Goal: Navigation & Orientation: Find specific page/section

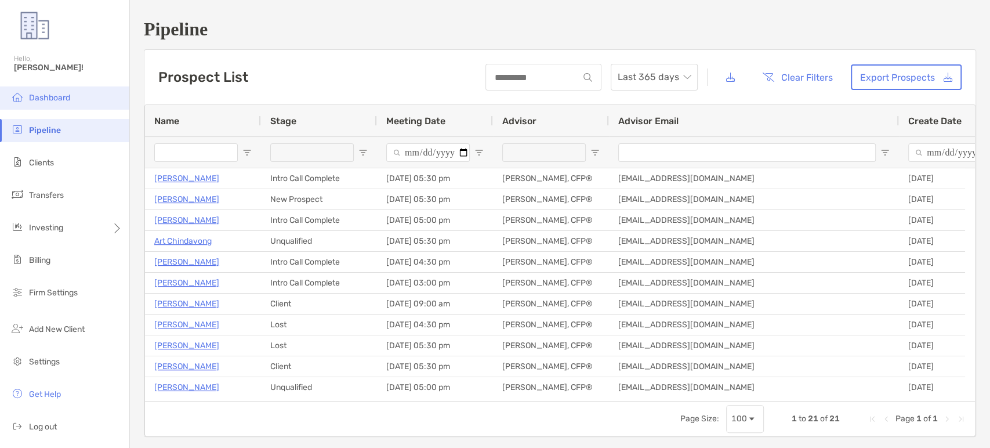
click at [84, 95] on li "Dashboard" at bounding box center [64, 97] width 129 height 23
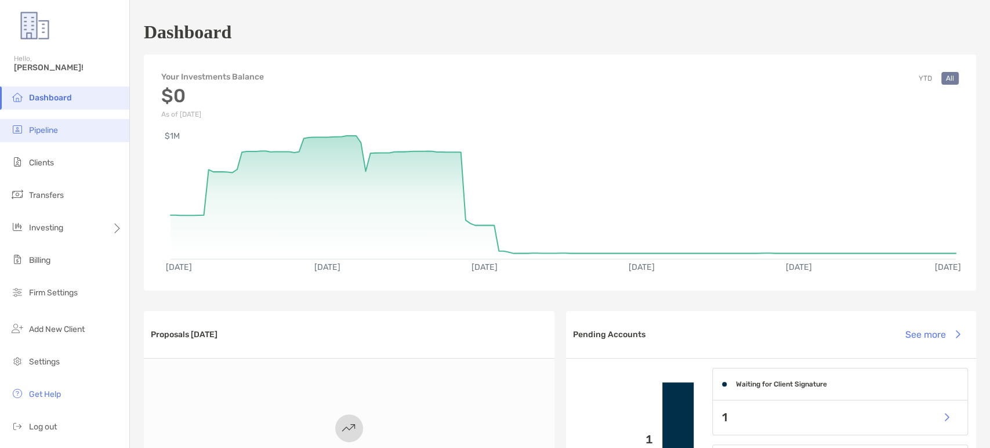
click at [64, 121] on li "Pipeline" at bounding box center [64, 130] width 129 height 23
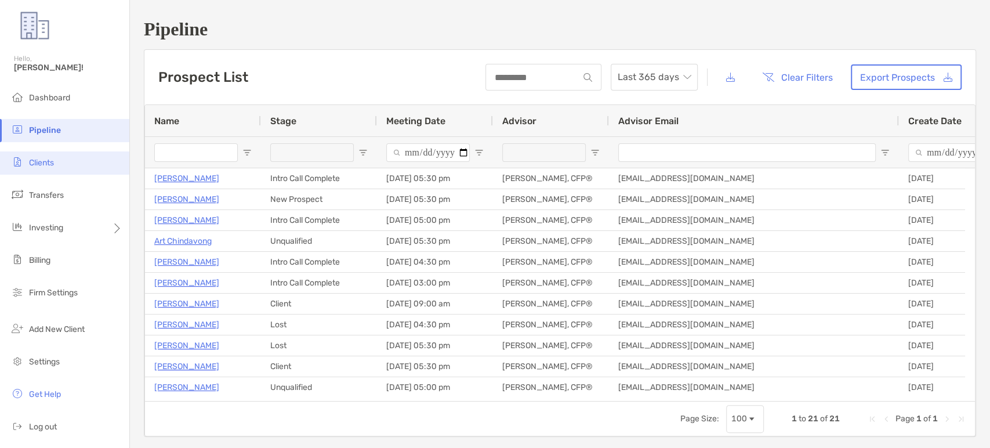
click at [62, 161] on li "Clients" at bounding box center [64, 162] width 129 height 23
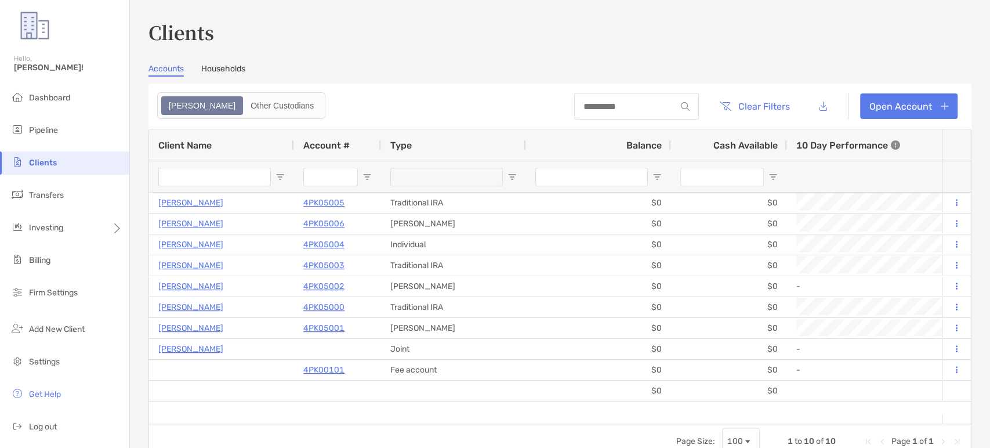
click at [233, 69] on link "Households" at bounding box center [223, 70] width 44 height 13
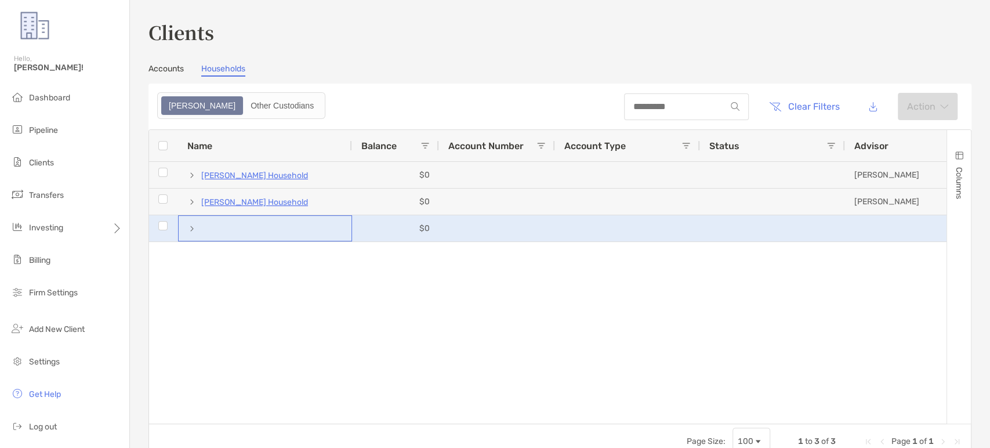
click at [193, 226] on span at bounding box center [191, 228] width 9 height 9
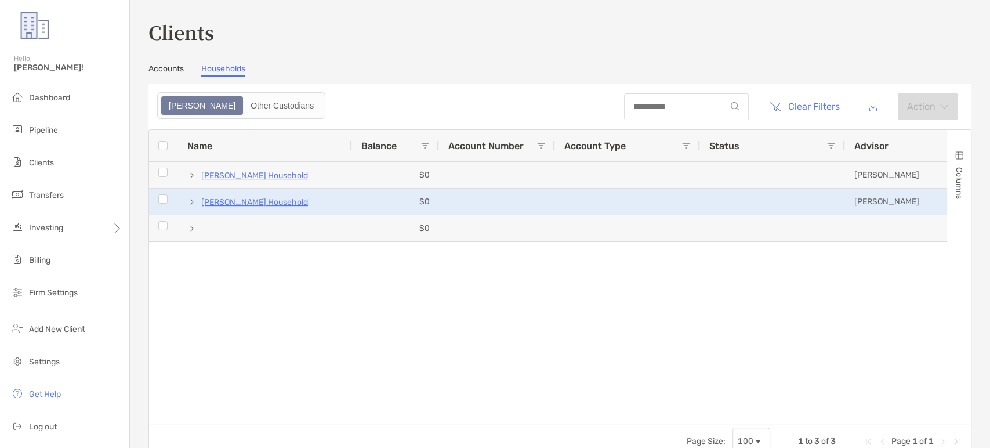
click at [191, 205] on span at bounding box center [191, 201] width 9 height 9
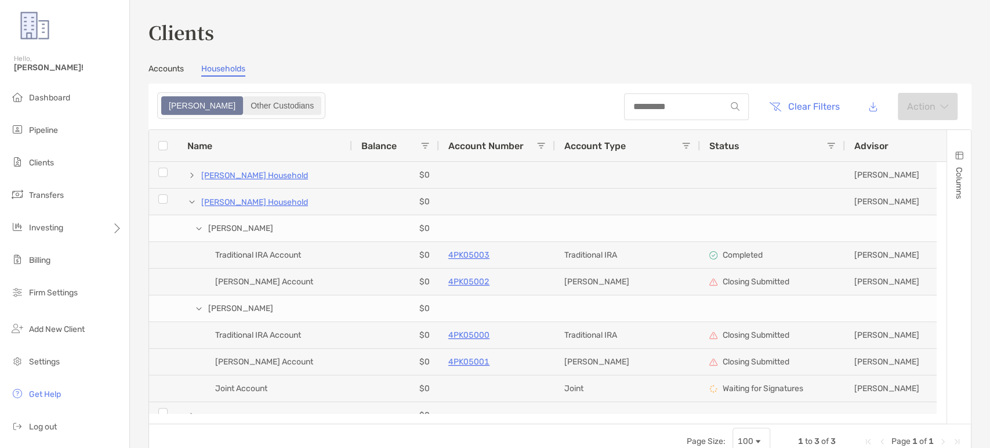
click at [243, 96] on label "Other Custodians" at bounding box center [282, 105] width 78 height 19
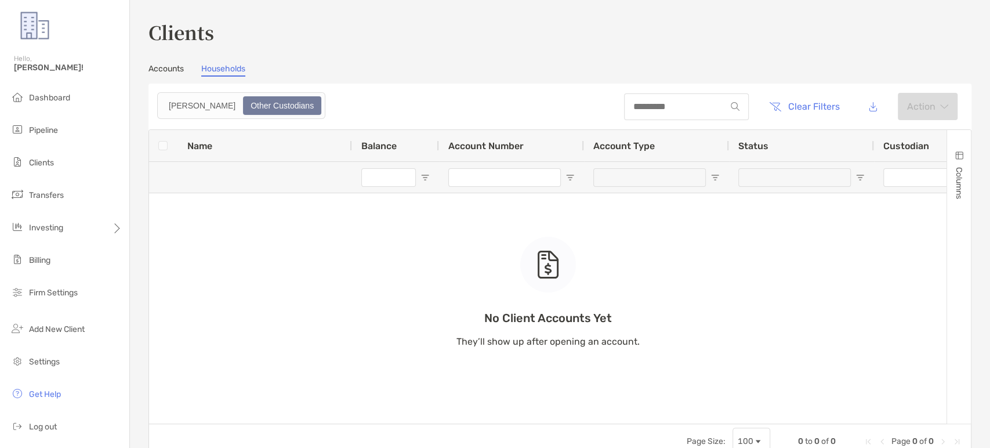
click at [185, 68] on div "Accounts Households" at bounding box center [560, 70] width 823 height 13
